Goal: Information Seeking & Learning: Learn about a topic

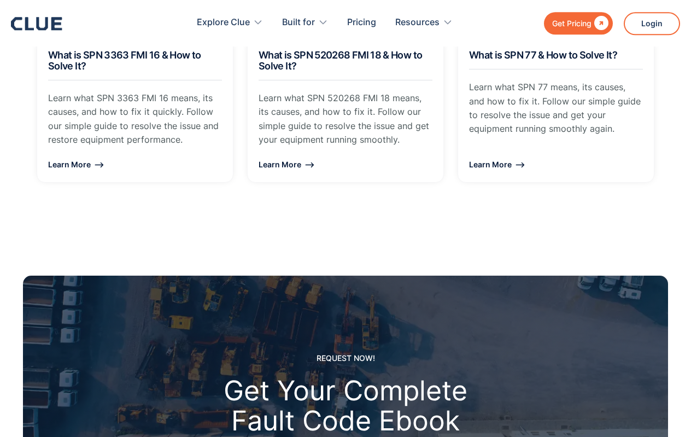
scroll to position [1524, 0]
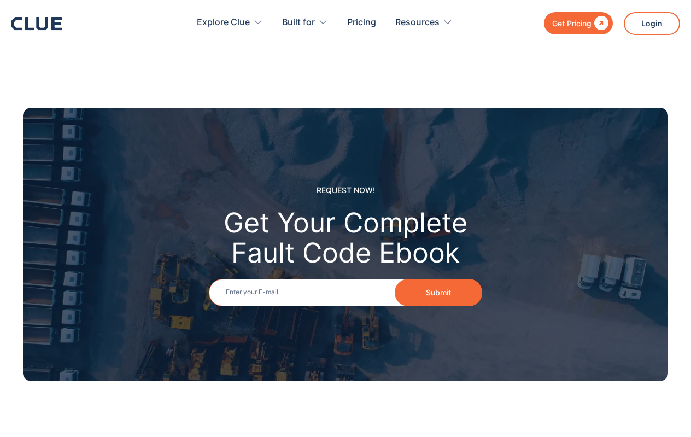
click at [331, 283] on input "Email" at bounding box center [345, 292] width 273 height 27
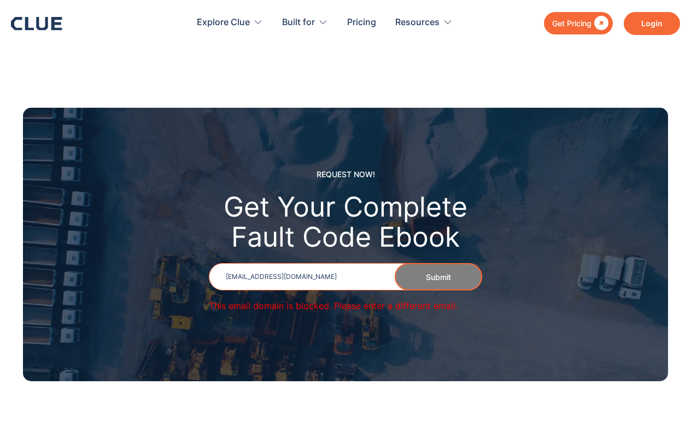
type input "madspecialist@optonline.net"
click at [644, 24] on link "Login" at bounding box center [652, 23] width 56 height 23
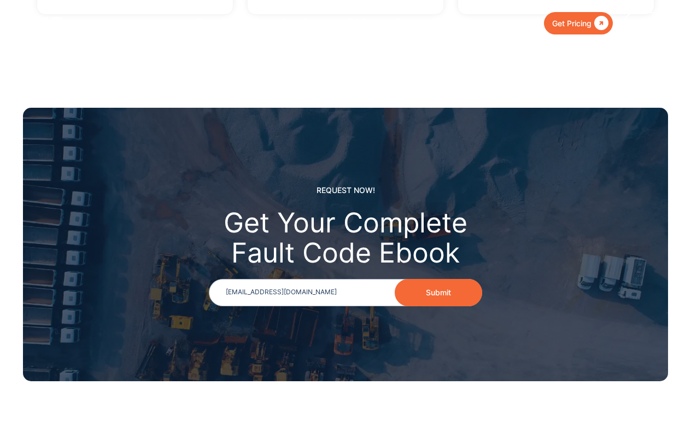
scroll to position [1524, 0]
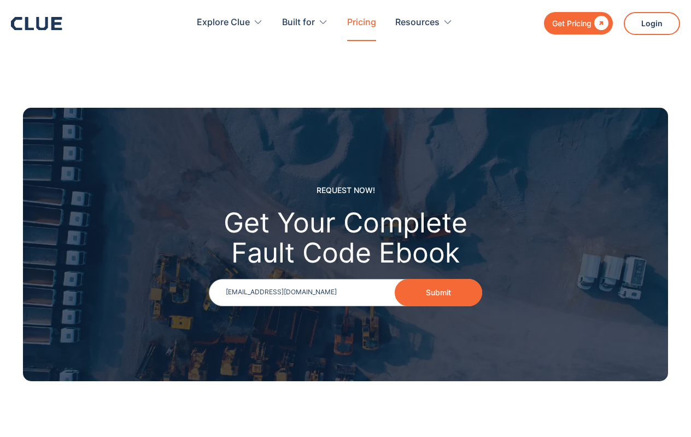
click at [363, 24] on link "Pricing" at bounding box center [361, 22] width 29 height 34
